Goal: Task Accomplishment & Management: Complete application form

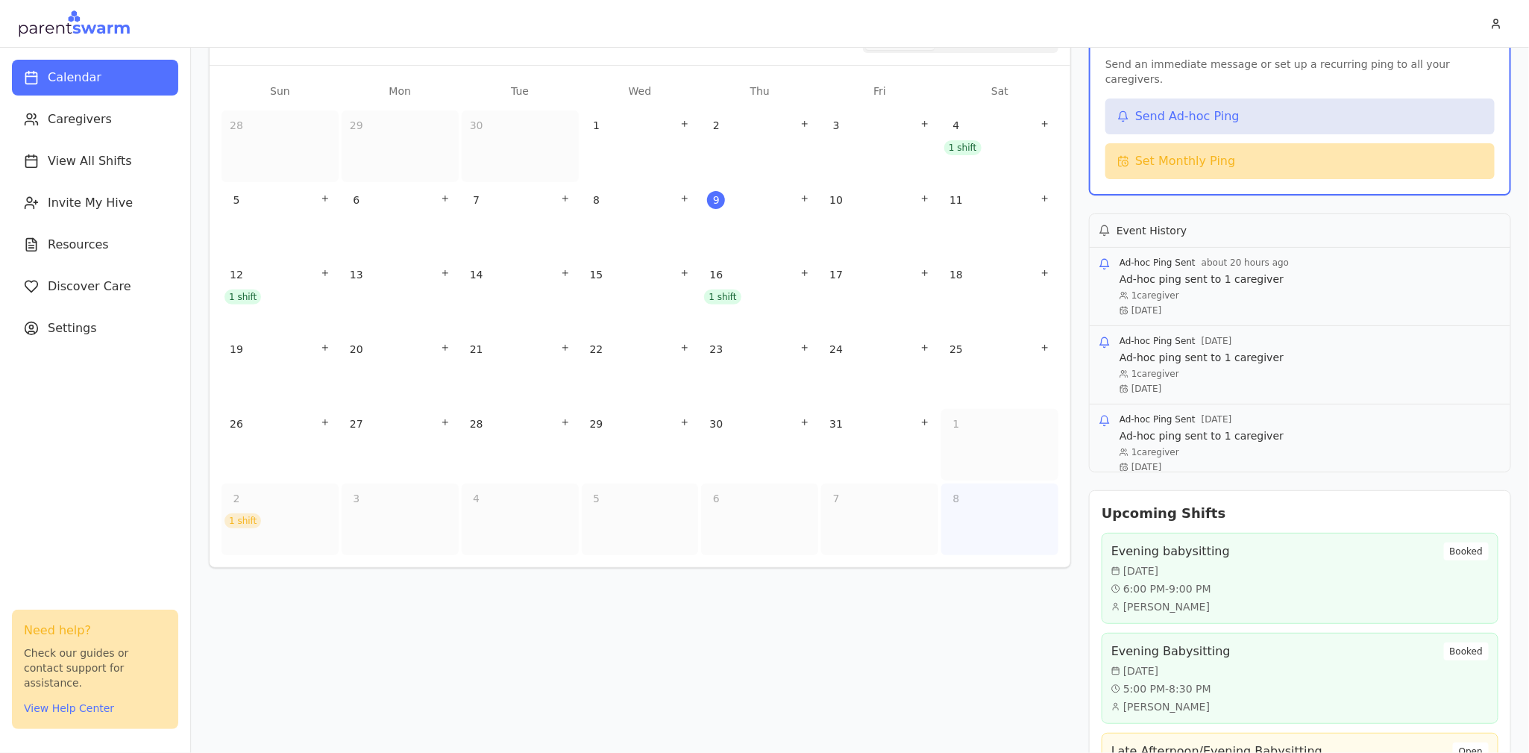
scroll to position [195, 0]
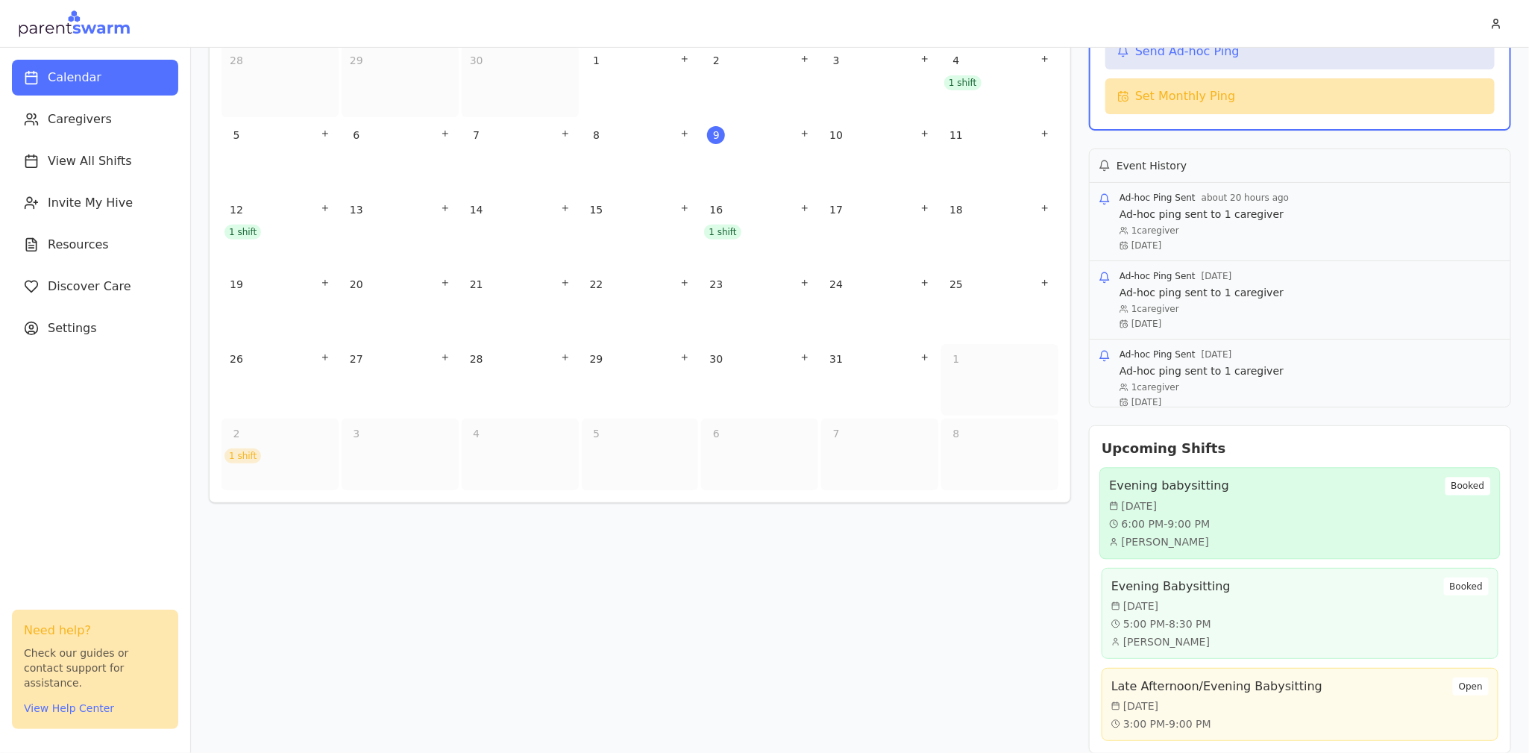
click at [1233, 477] on div "Evening babysitting [DATE] 6:00 PM - 9:00 PM [PERSON_NAME] Booked" at bounding box center [1299, 513] width 381 height 72
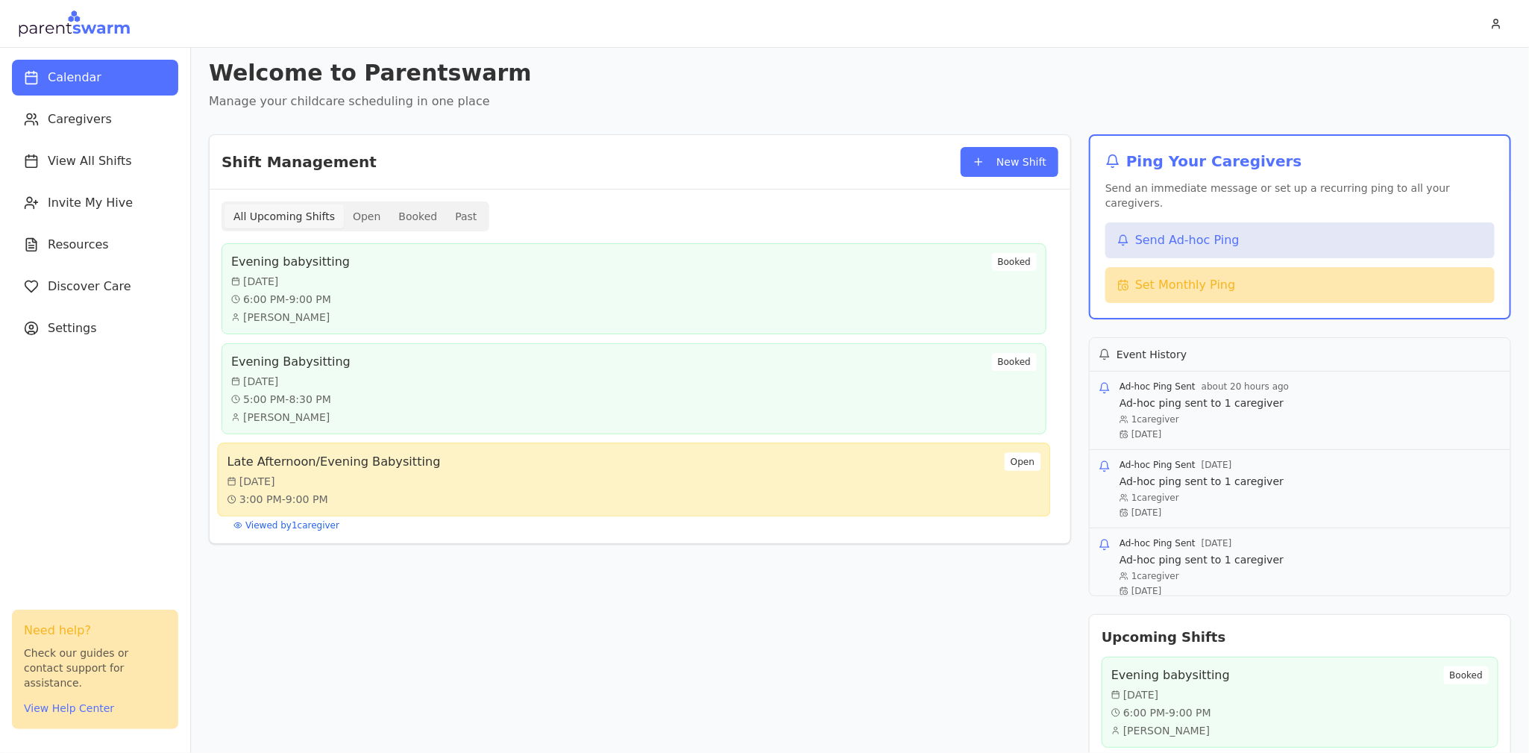
scroll to position [0, 0]
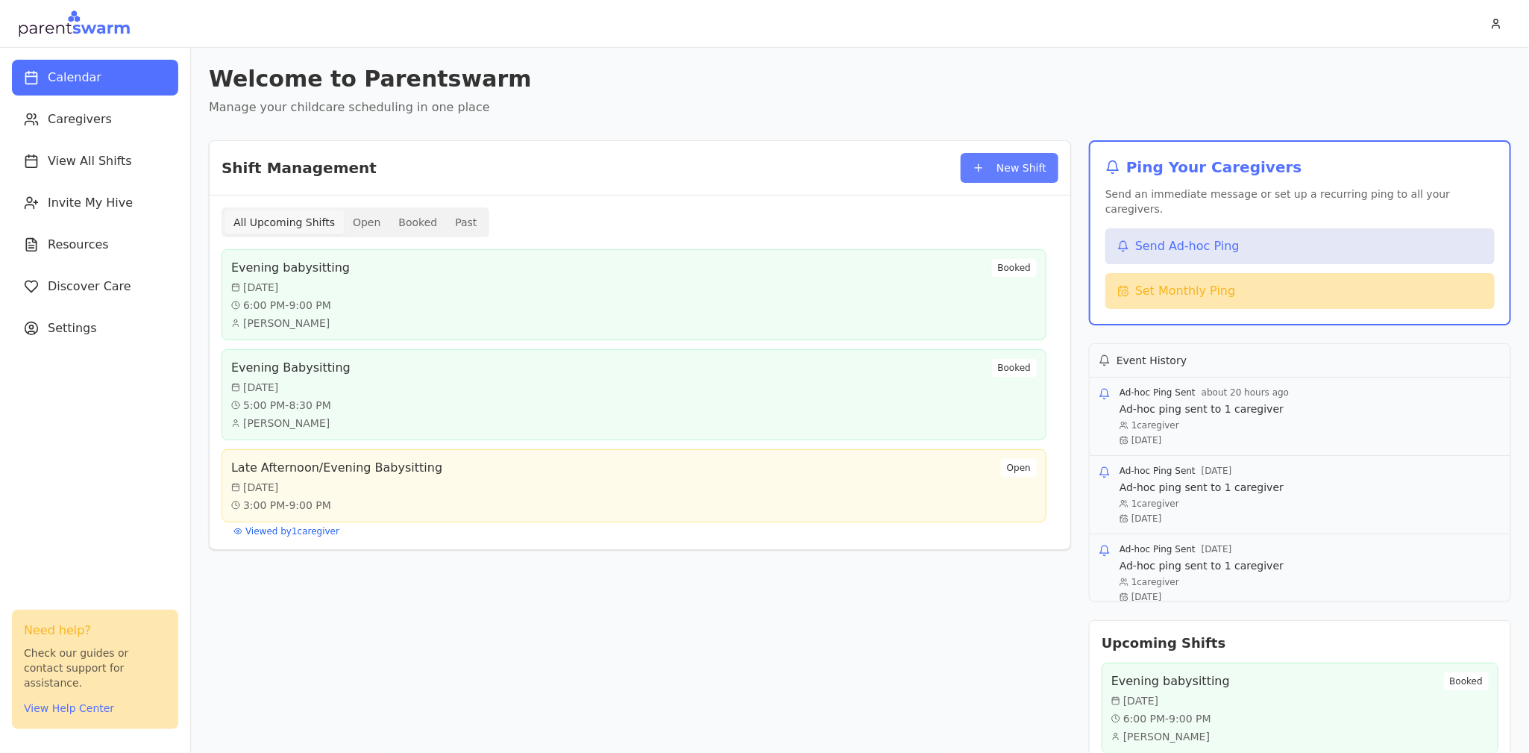
click at [996, 167] on button "New Shift" at bounding box center [1010, 168] width 98 height 30
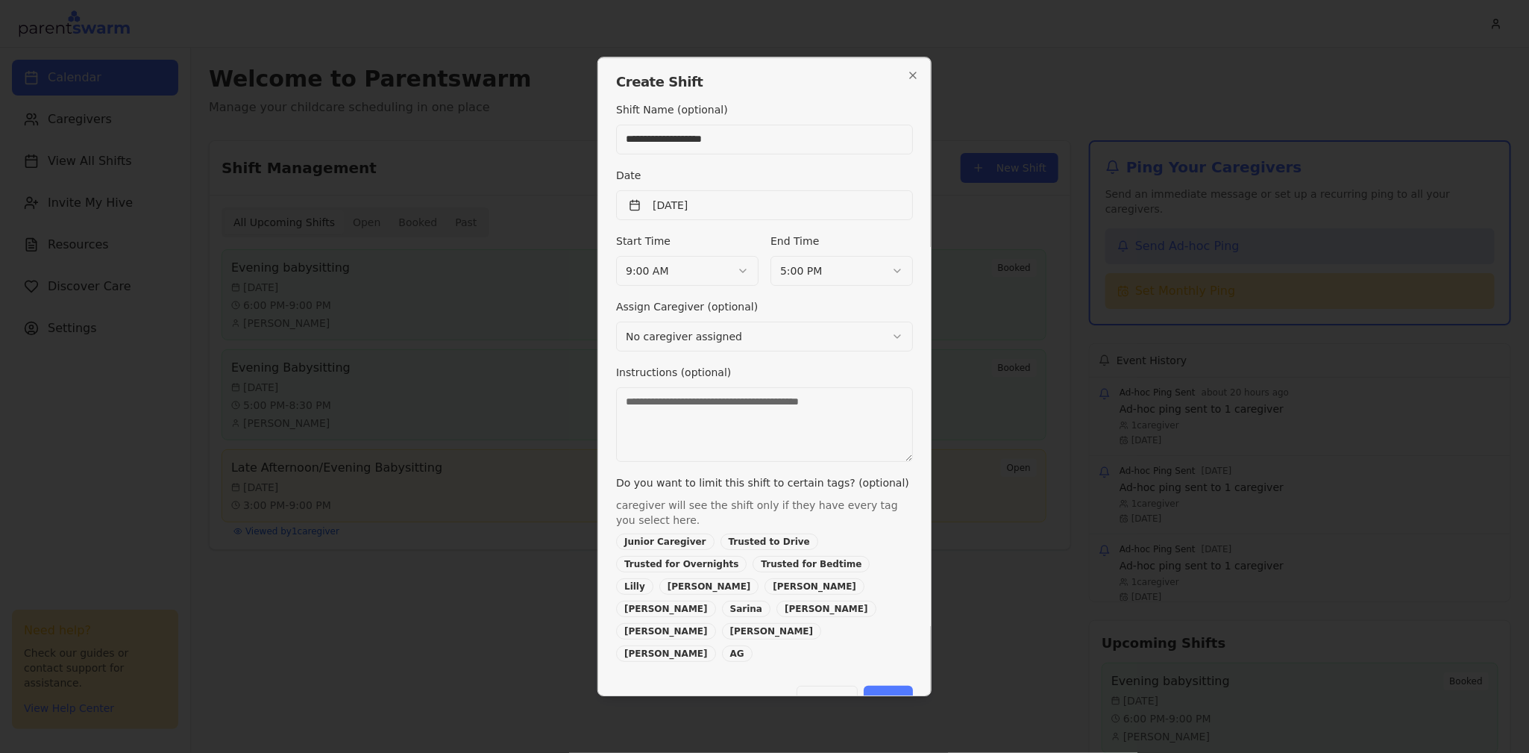
type input "**********"
click at [701, 260] on div "Start Time 9:00 AM" at bounding box center [687, 259] width 142 height 54
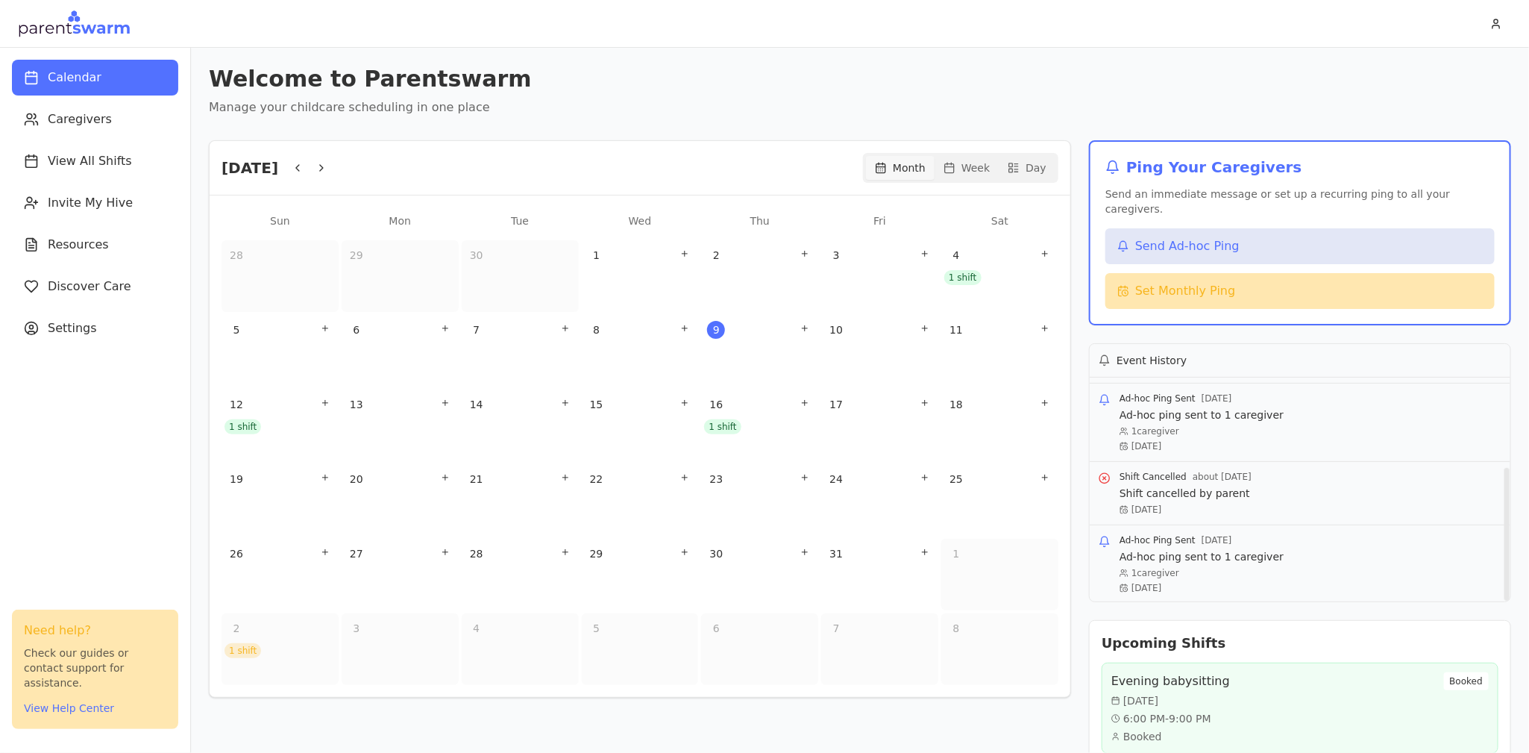
scroll to position [195, 0]
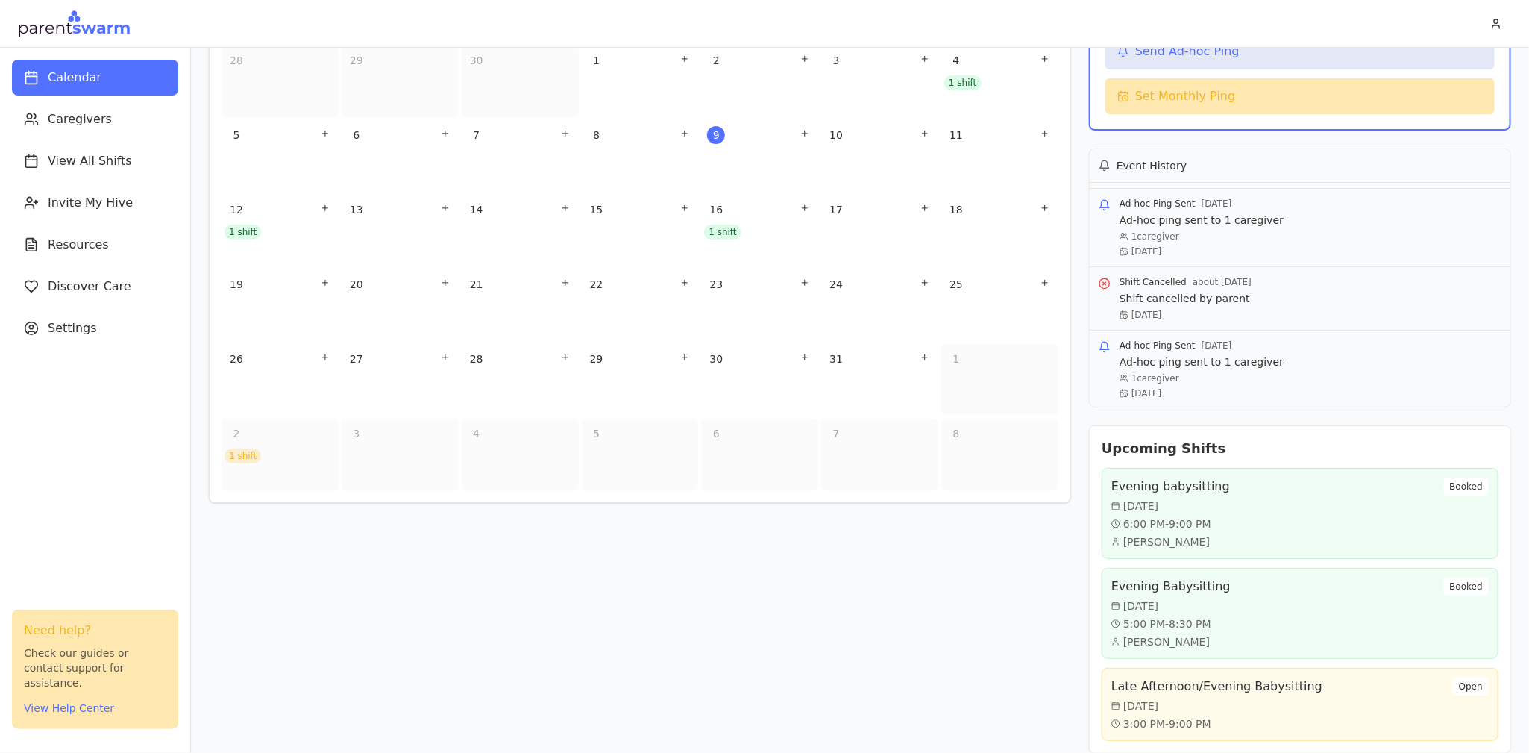
click at [1221, 438] on h2 "Upcoming Shifts" at bounding box center [1300, 448] width 397 height 21
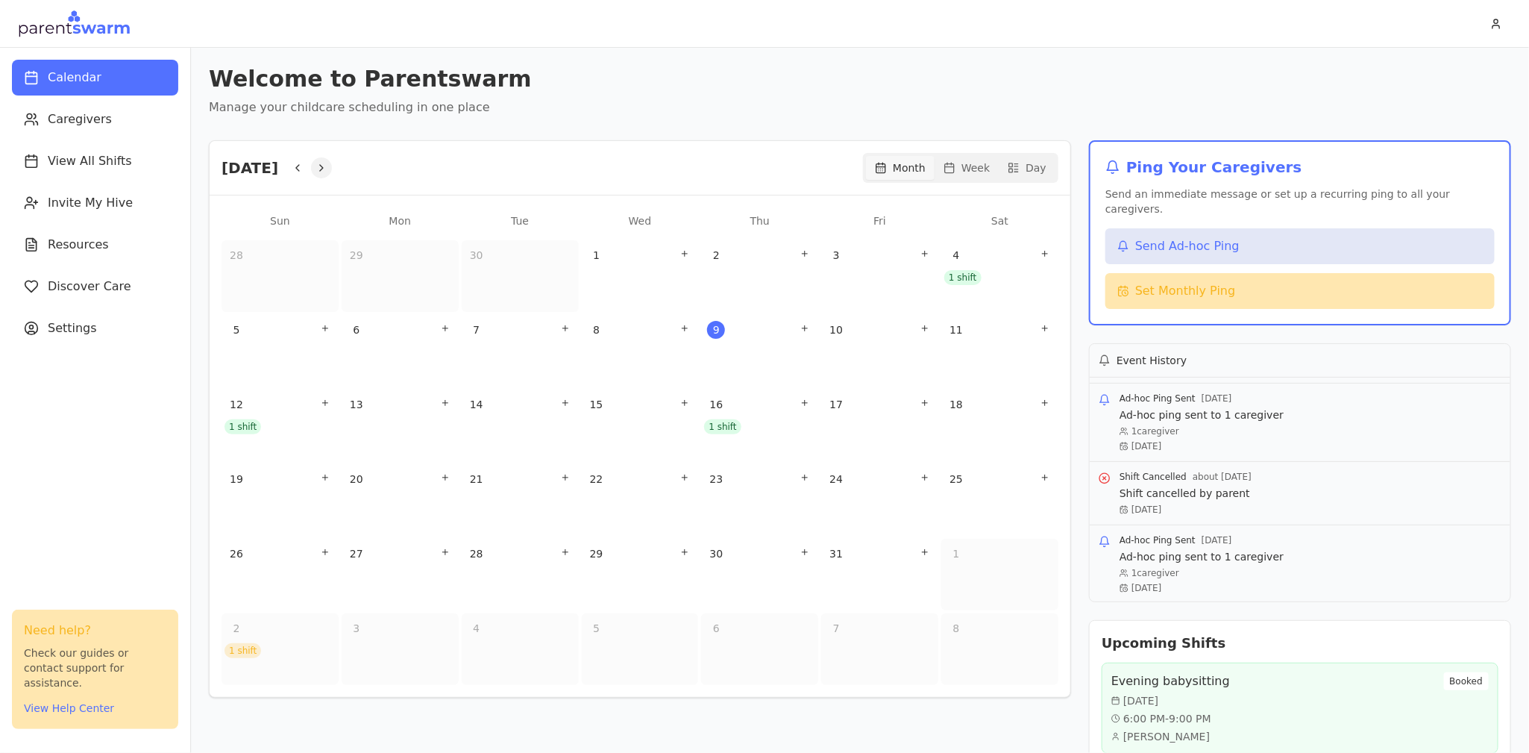
click at [328, 167] on icon "Next" at bounding box center [322, 168] width 12 height 12
click at [332, 167] on div at bounding box center [309, 167] width 45 height 21
click at [328, 164] on icon "Next" at bounding box center [322, 168] width 12 height 12
click at [332, 163] on button "Next" at bounding box center [321, 167] width 21 height 21
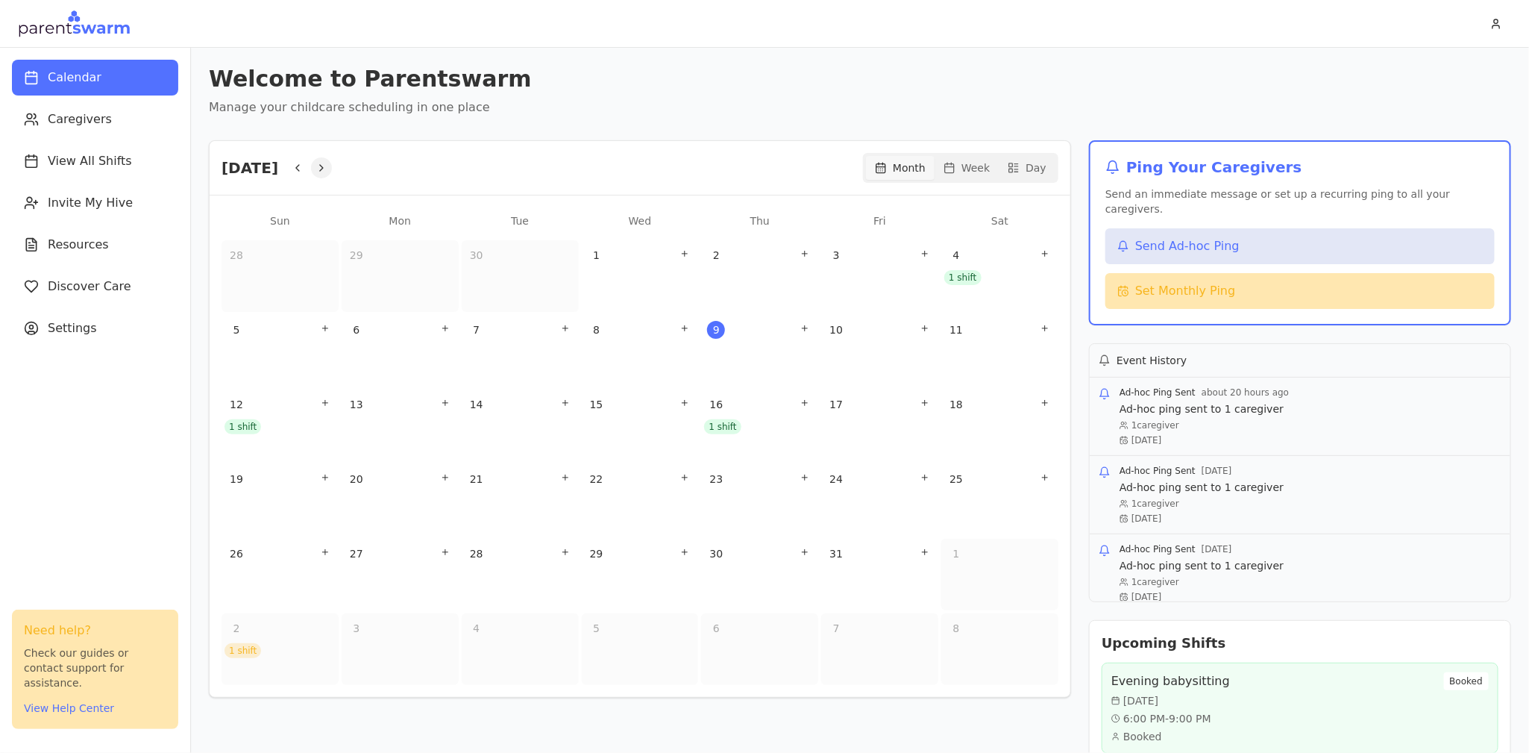
click at [328, 165] on icon "Next" at bounding box center [322, 168] width 12 height 12
click at [332, 165] on div at bounding box center [309, 167] width 45 height 21
click at [328, 168] on icon "Next" at bounding box center [322, 168] width 12 height 12
click at [833, 402] on span "19" at bounding box center [836, 404] width 18 height 18
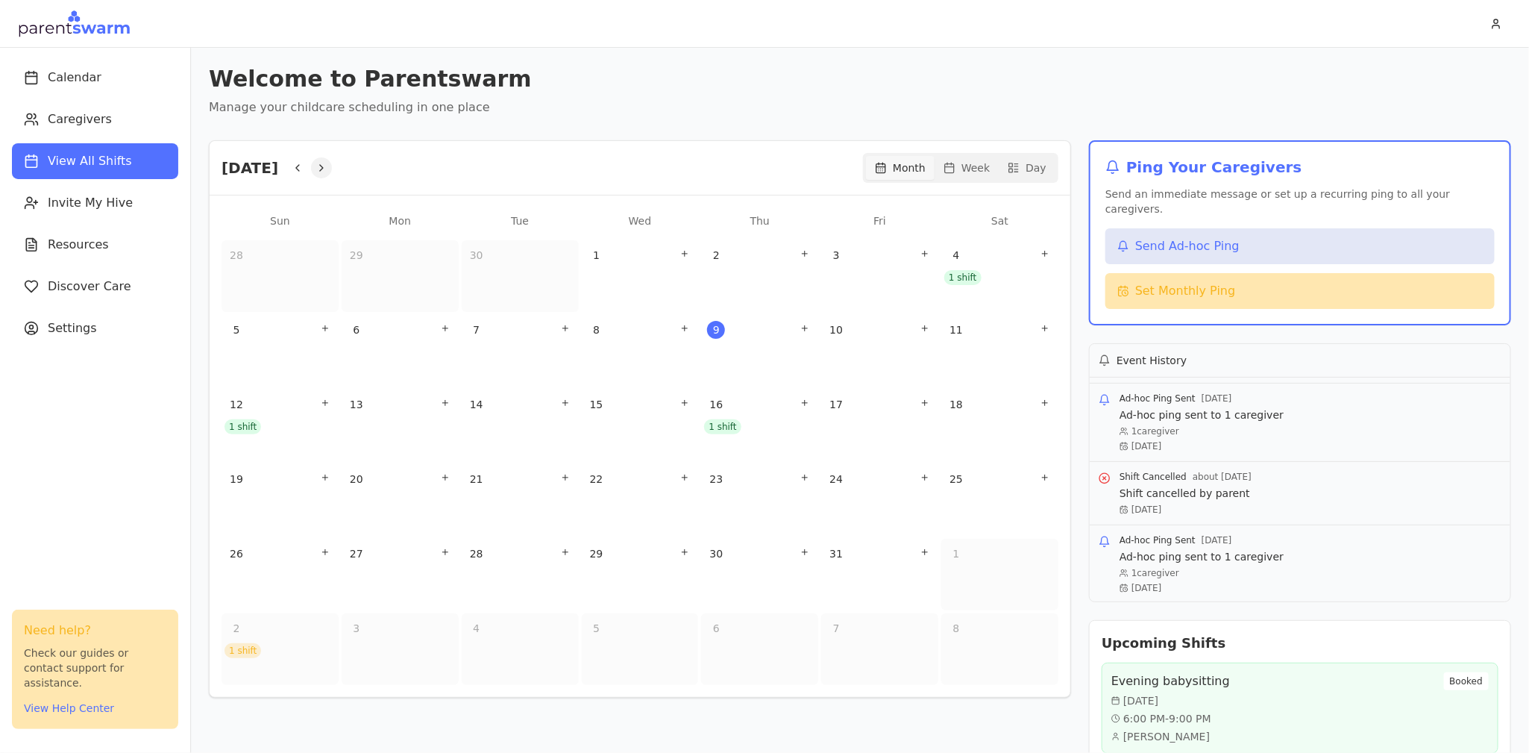
click at [328, 169] on icon "Next" at bounding box center [322, 168] width 12 height 12
click at [308, 169] on button "Previous" at bounding box center [297, 167] width 21 height 21
click at [323, 166] on icon "Next" at bounding box center [321, 168] width 3 height 6
click at [308, 166] on button "Previous" at bounding box center [297, 167] width 21 height 21
click at [323, 166] on icon "Next" at bounding box center [321, 168] width 3 height 6
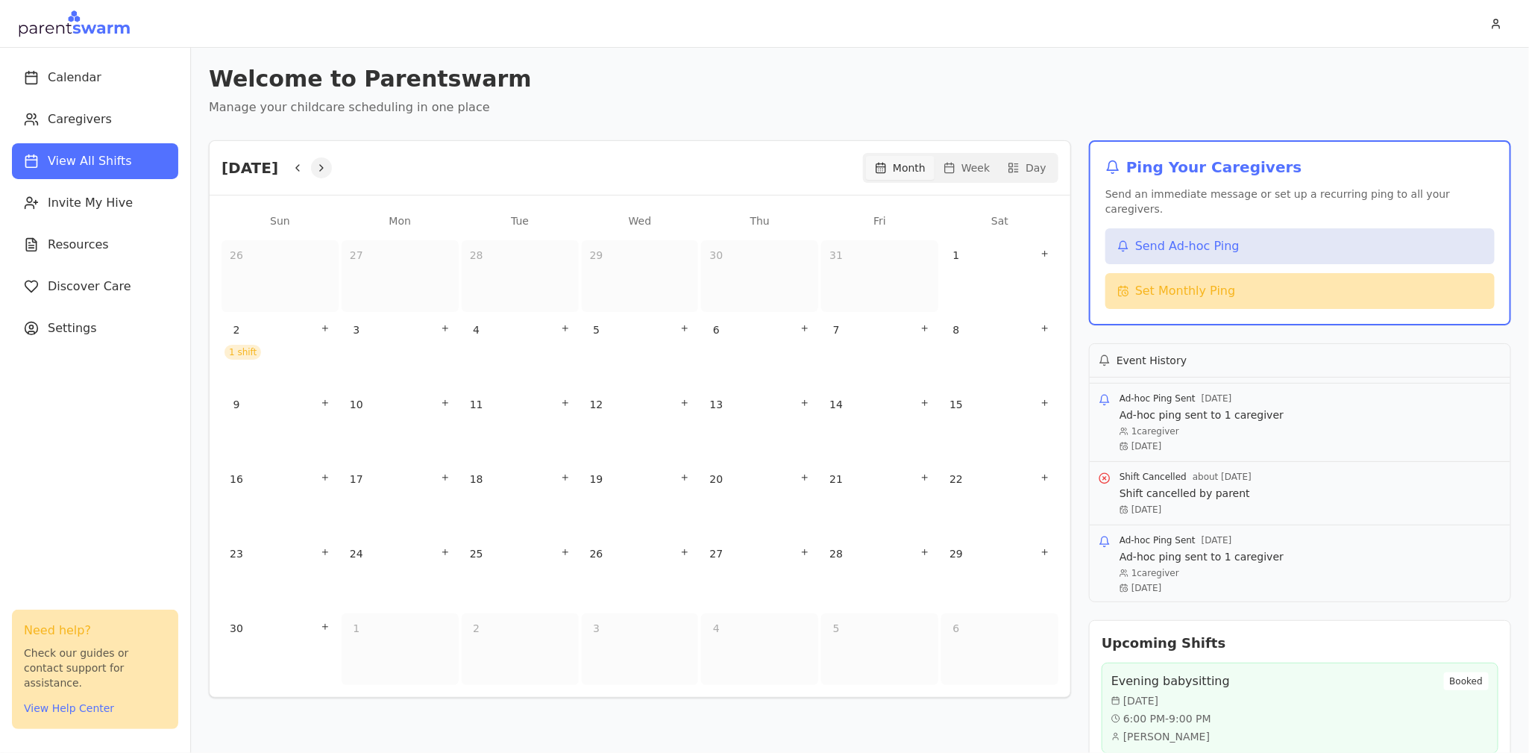
click at [328, 166] on icon "Next" at bounding box center [322, 168] width 12 height 12
drag, startPoint x: 876, startPoint y: 449, endPoint x: 879, endPoint y: 461, distance: 12.3
click at [879, 461] on div "30 1 2 3 4 5 6 7 8 9 10 11 12 13 14 15 16 17 18 19 20 21 22 23 24 25 26 27 28 2…" at bounding box center [640, 462] width 837 height 445
click at [924, 404] on icon "Add shift" at bounding box center [925, 402] width 9 height 9
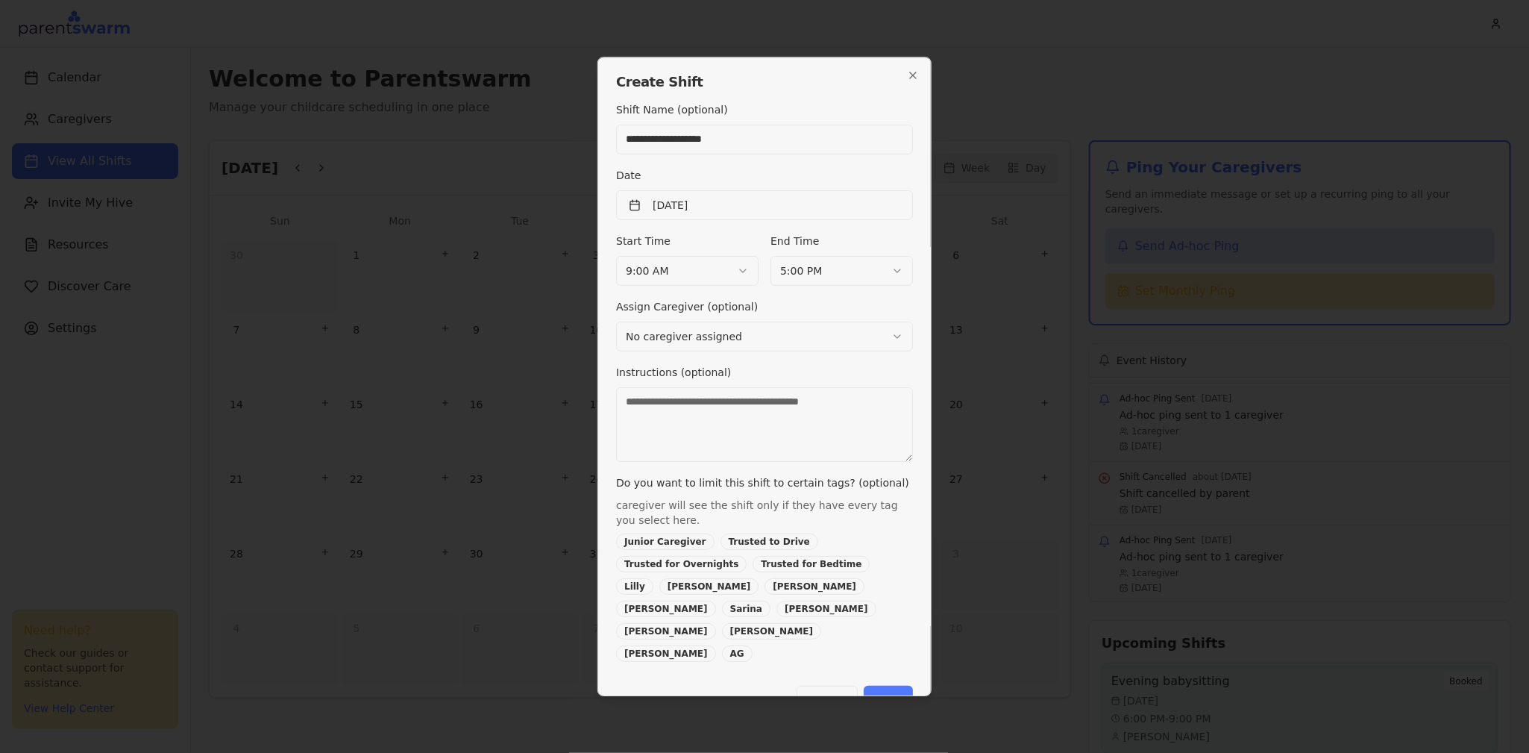
type input "**********"
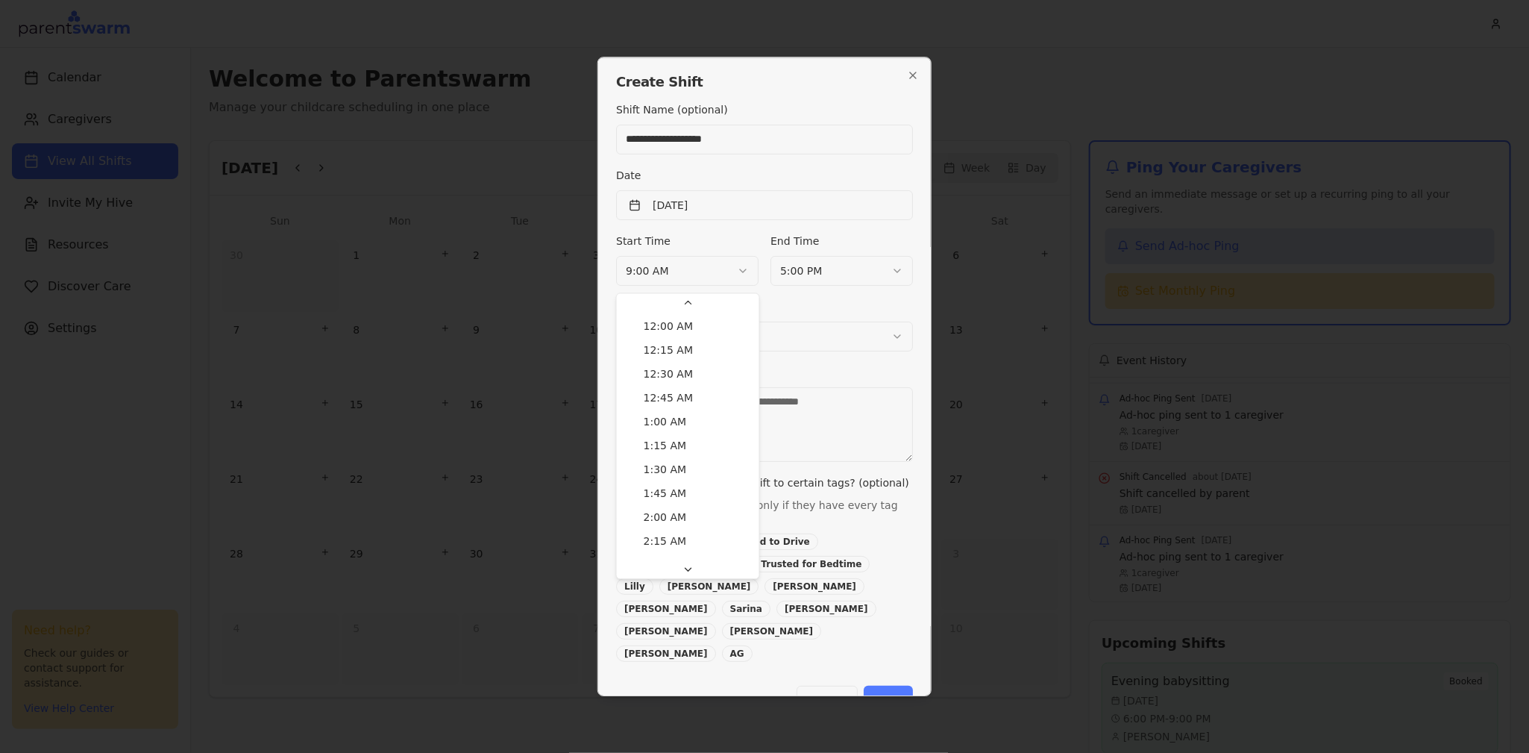
click at [674, 278] on body "Calendar Caregivers View All Shifts Invite My Hive Resources Discover Care Sett…" at bounding box center [764, 376] width 1529 height 753
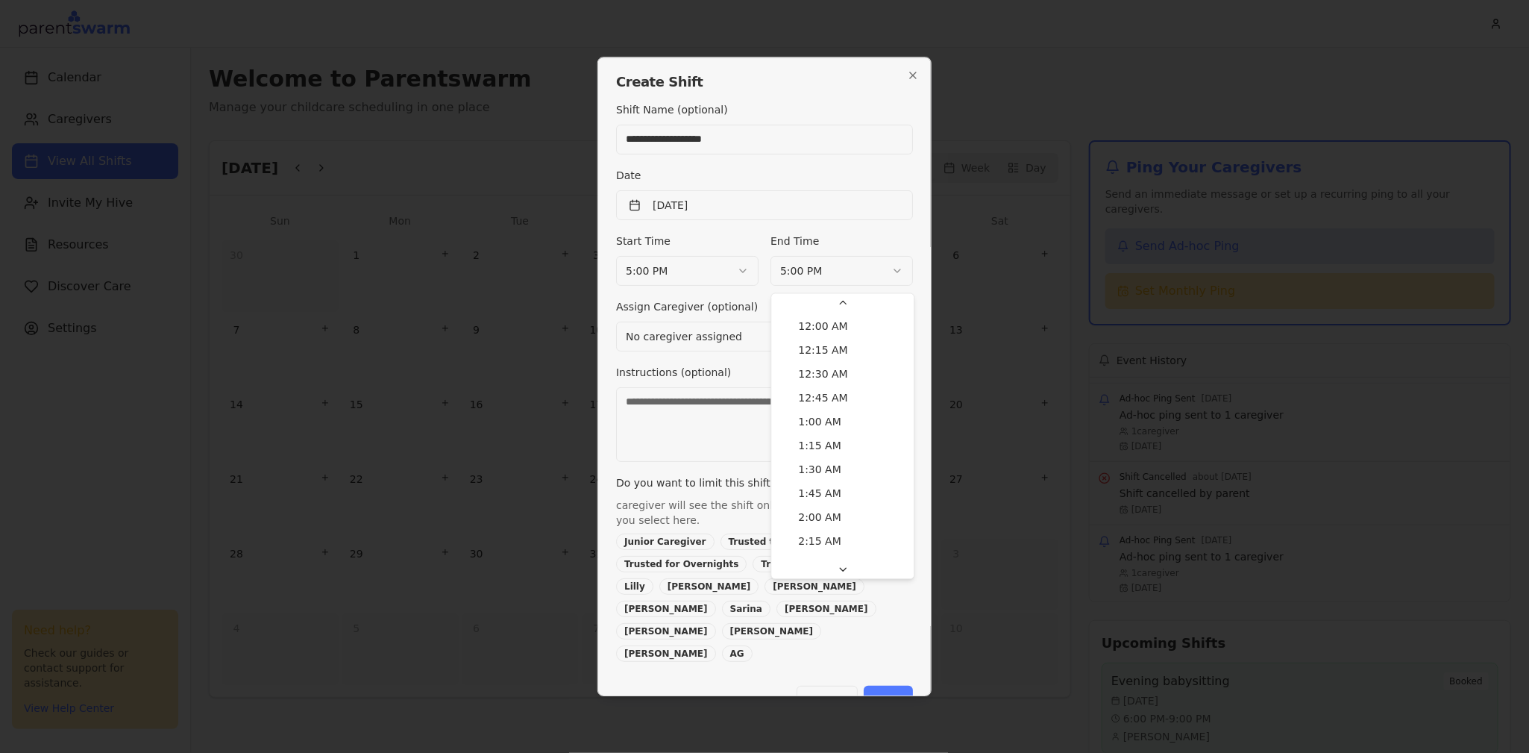
click at [842, 282] on body "Calendar Caregivers View All Shifts Invite My Hive Resources Discover Care Sett…" at bounding box center [764, 376] width 1529 height 753
click at [895, 686] on button "Save" at bounding box center [888, 701] width 49 height 30
